Goal: Task Accomplishment & Management: Manage account settings

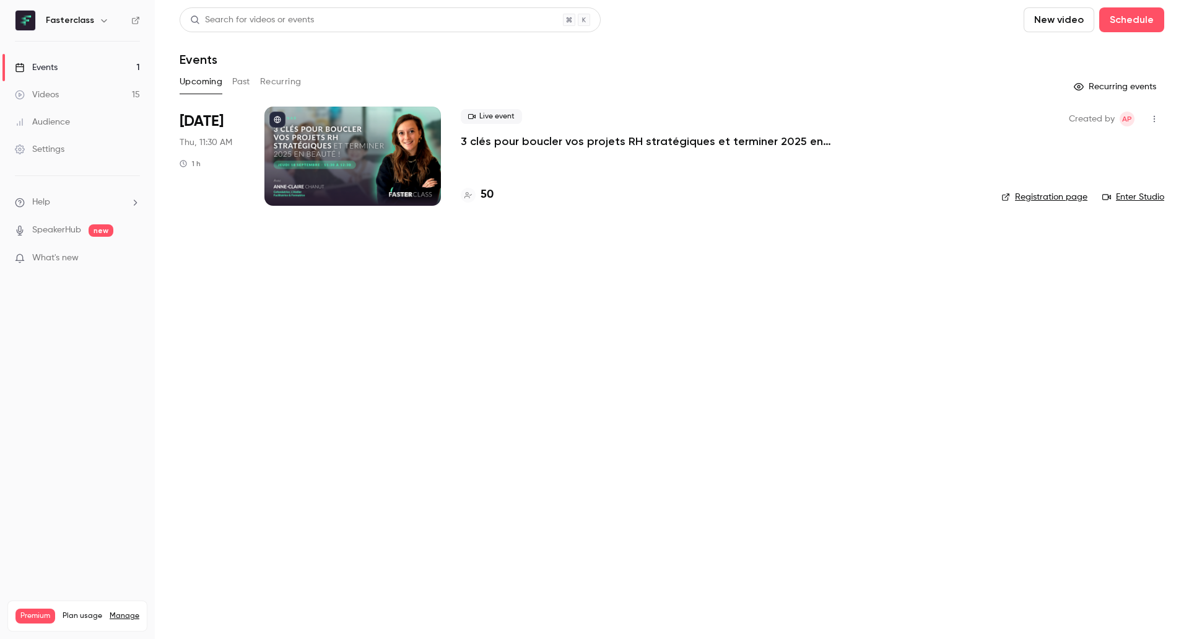
click at [502, 145] on p "3 clés pour boucler vos projets RH stratégiques et terminer 2025 en beauté !" at bounding box center [647, 141] width 372 height 15
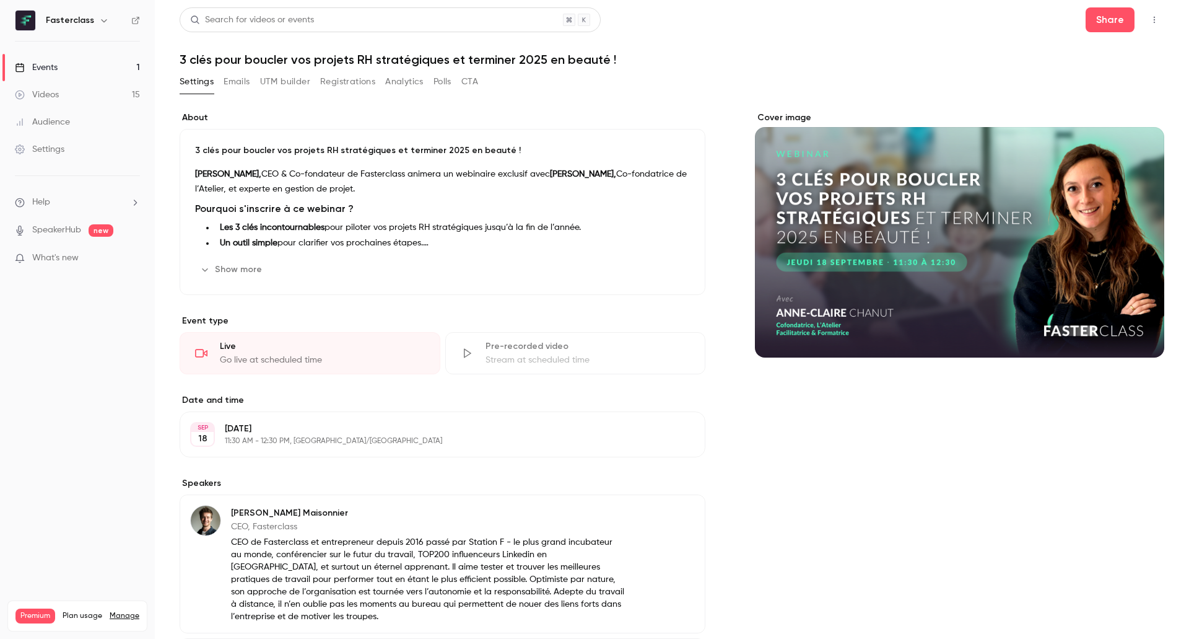
click at [1146, 25] on button "button" at bounding box center [1155, 20] width 20 height 20
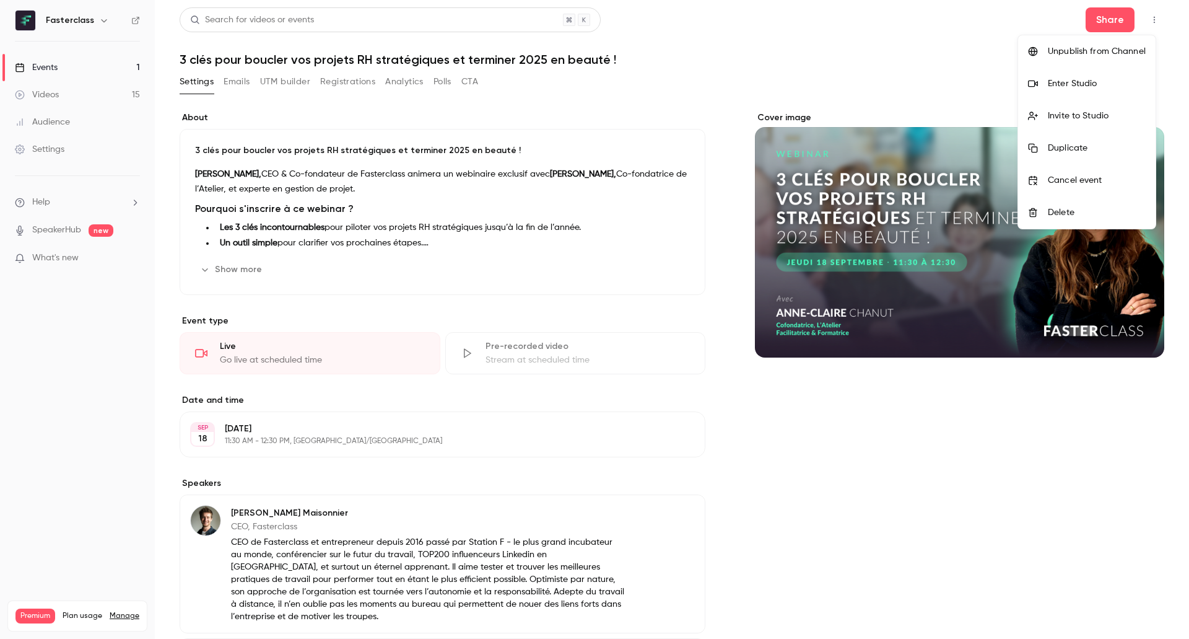
click at [1099, 89] on div "Enter Studio" at bounding box center [1097, 83] width 98 height 12
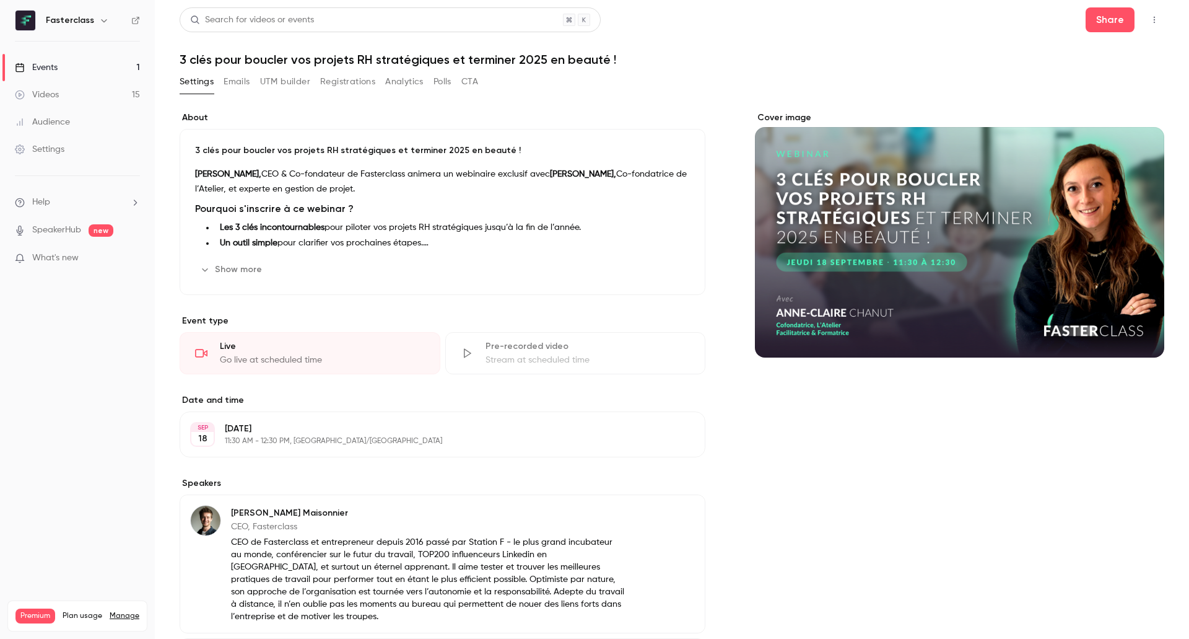
click at [66, 121] on div "Audience" at bounding box center [42, 122] width 55 height 12
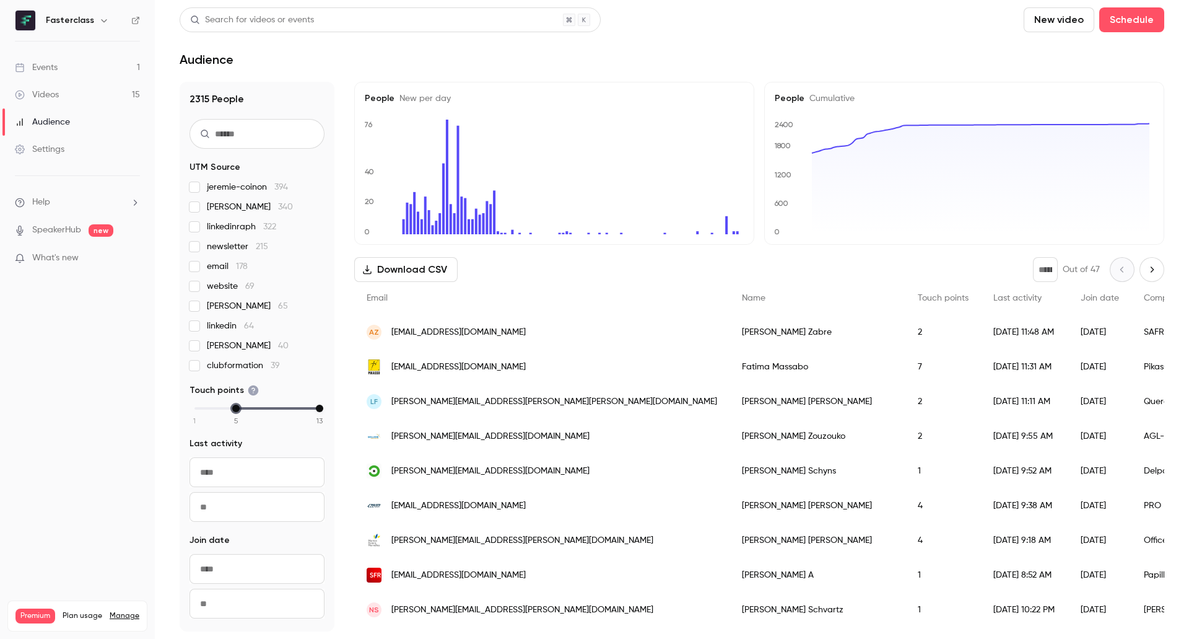
drag, startPoint x: 194, startPoint y: 409, endPoint x: 236, endPoint y: 426, distance: 44.7
click at [236, 426] on div "2315 People UTM Source jeremie-coinon 394 [PERSON_NAME] 340 linkedinraph 322 ne…" at bounding box center [257, 356] width 155 height 549
